Goal: Task Accomplishment & Management: Complete application form

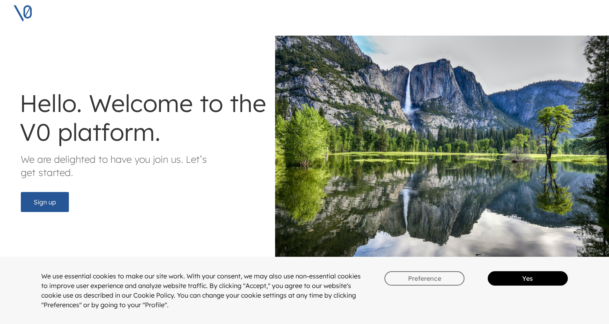
click at [410, 275] on button "Preference" at bounding box center [424, 278] width 80 height 14
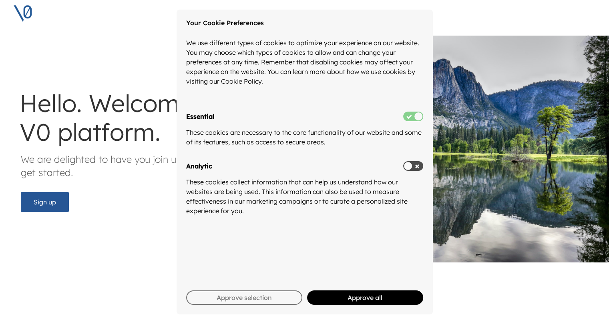
click at [272, 300] on button "Approve selection" at bounding box center [244, 298] width 116 height 14
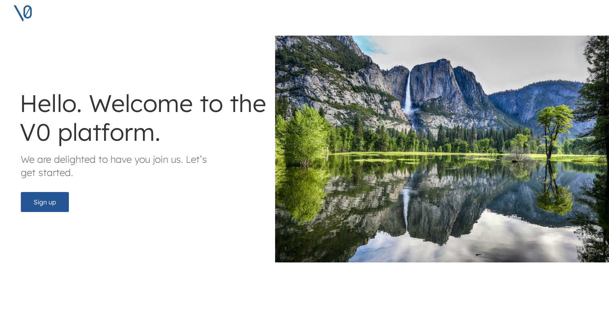
scroll to position [6, 0]
click at [52, 196] on button "Sign up" at bounding box center [45, 202] width 48 height 20
click at [53, 204] on button "Sign up" at bounding box center [45, 202] width 48 height 20
click at [52, 199] on button "Sign up" at bounding box center [45, 202] width 48 height 20
